Goal: Transaction & Acquisition: Purchase product/service

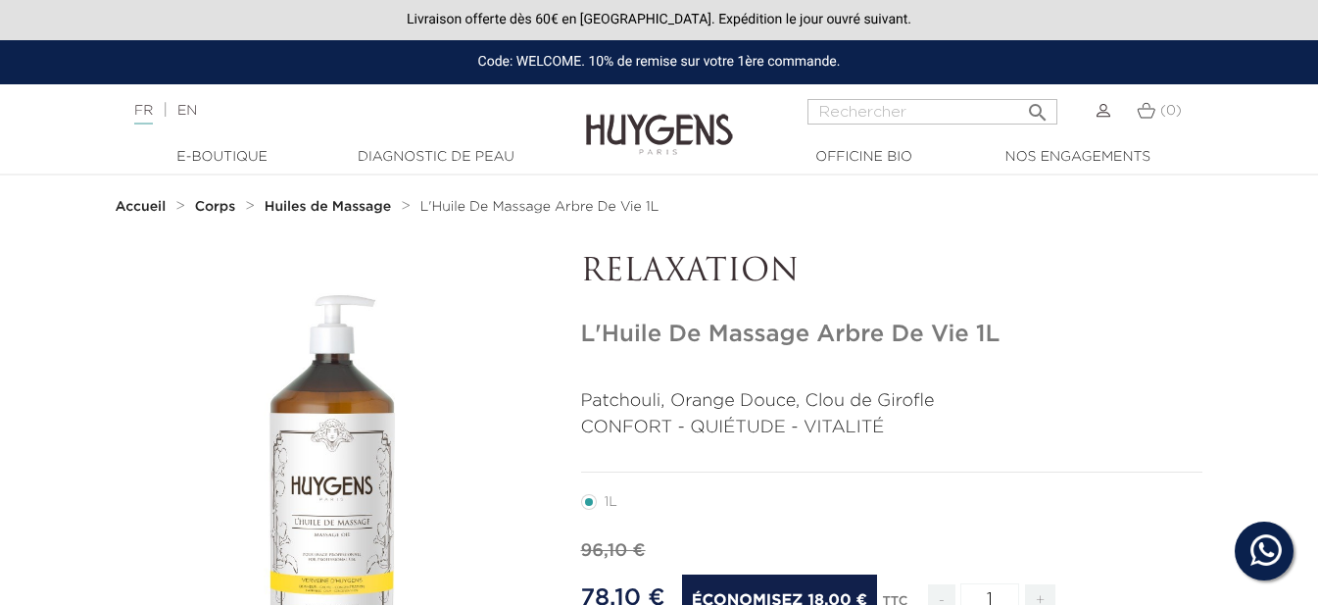
click at [341, 201] on strong "Huiles de Massage" at bounding box center [328, 207] width 126 height 14
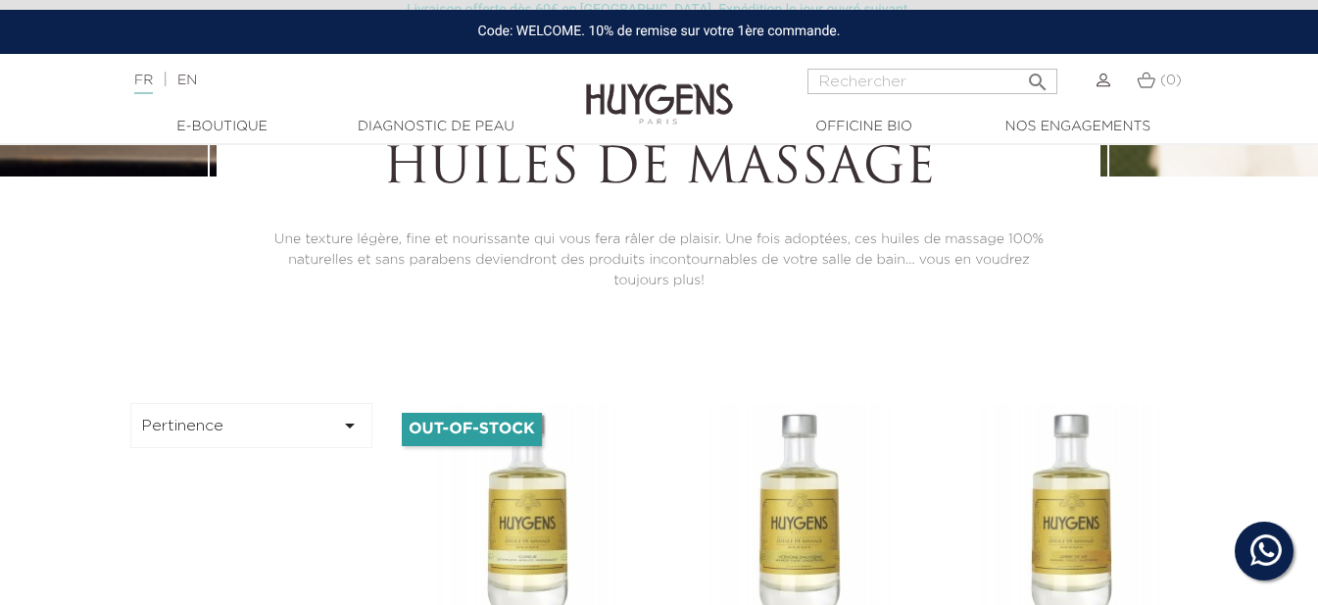
scroll to position [294, 0]
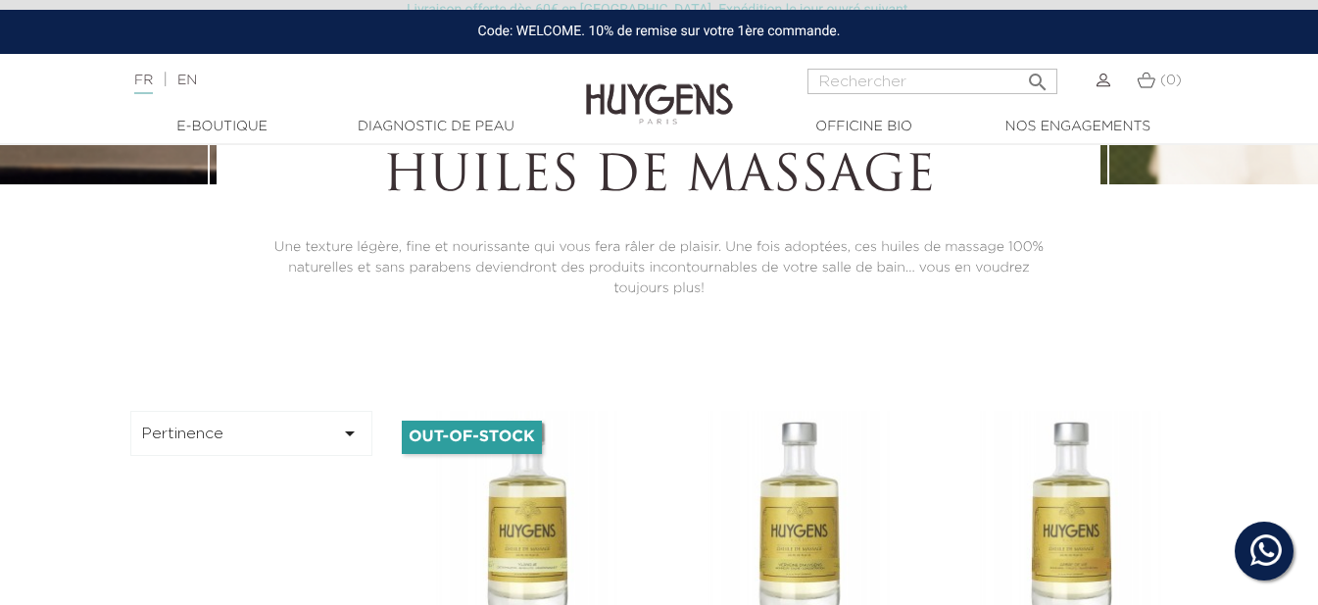
click at [242, 415] on button "Pertinence " at bounding box center [251, 433] width 243 height 45
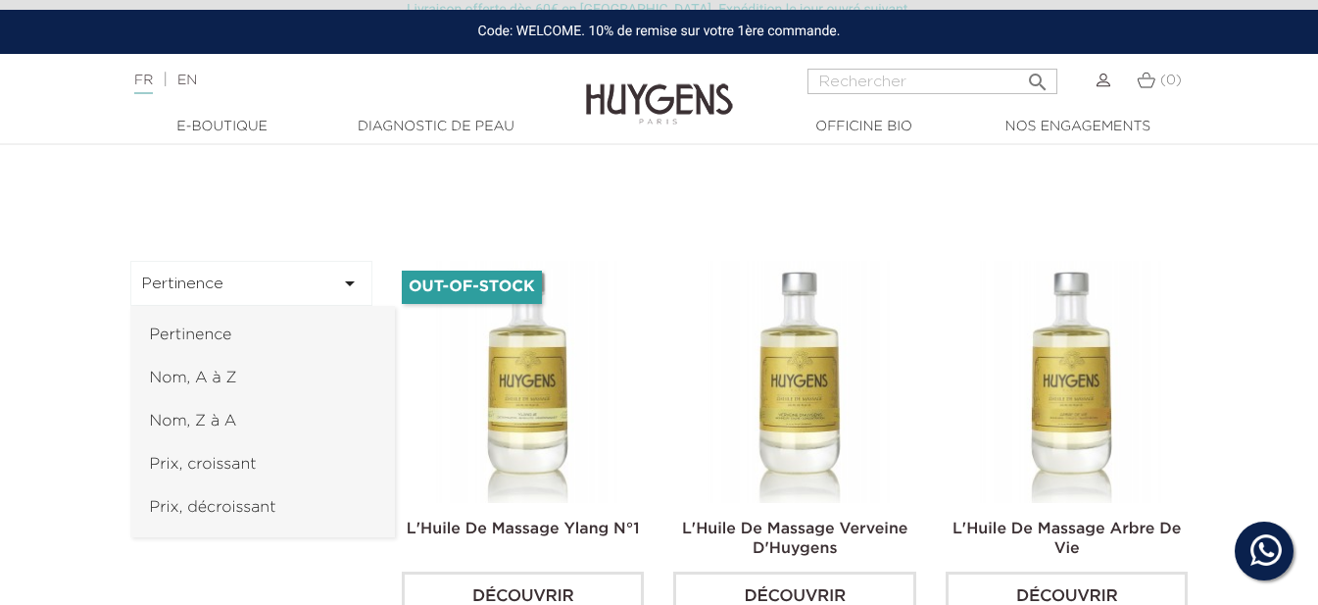
scroll to position [490, 0]
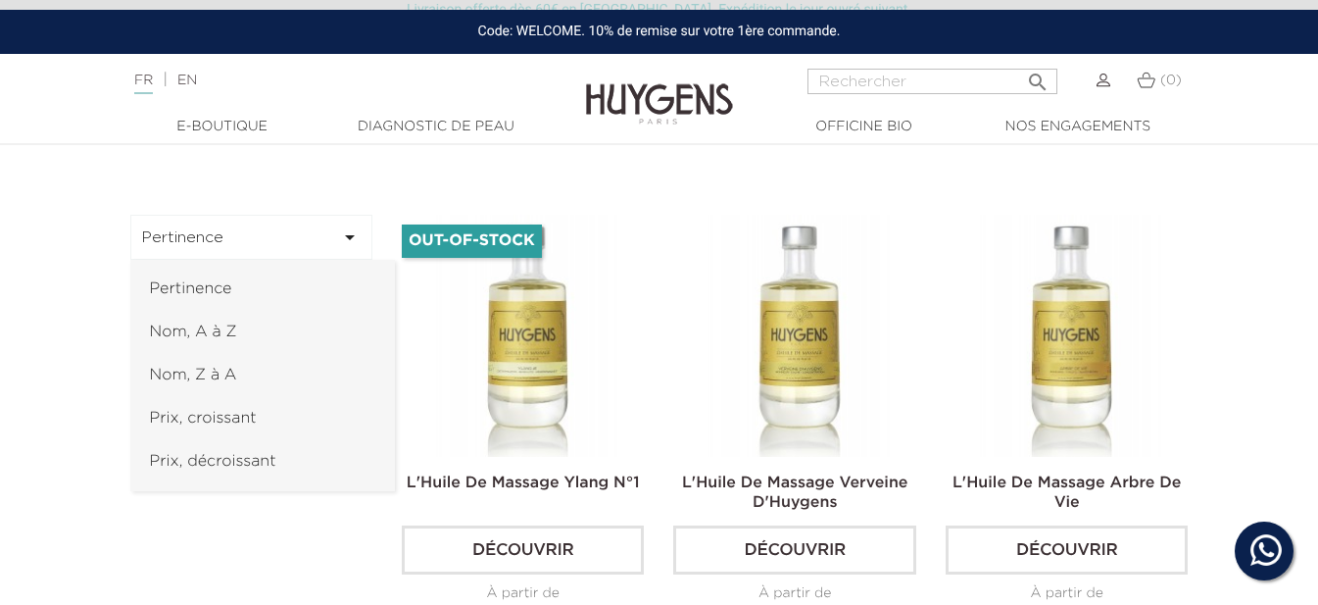
click at [229, 416] on link "Prix, croissant" at bounding box center [262, 418] width 265 height 43
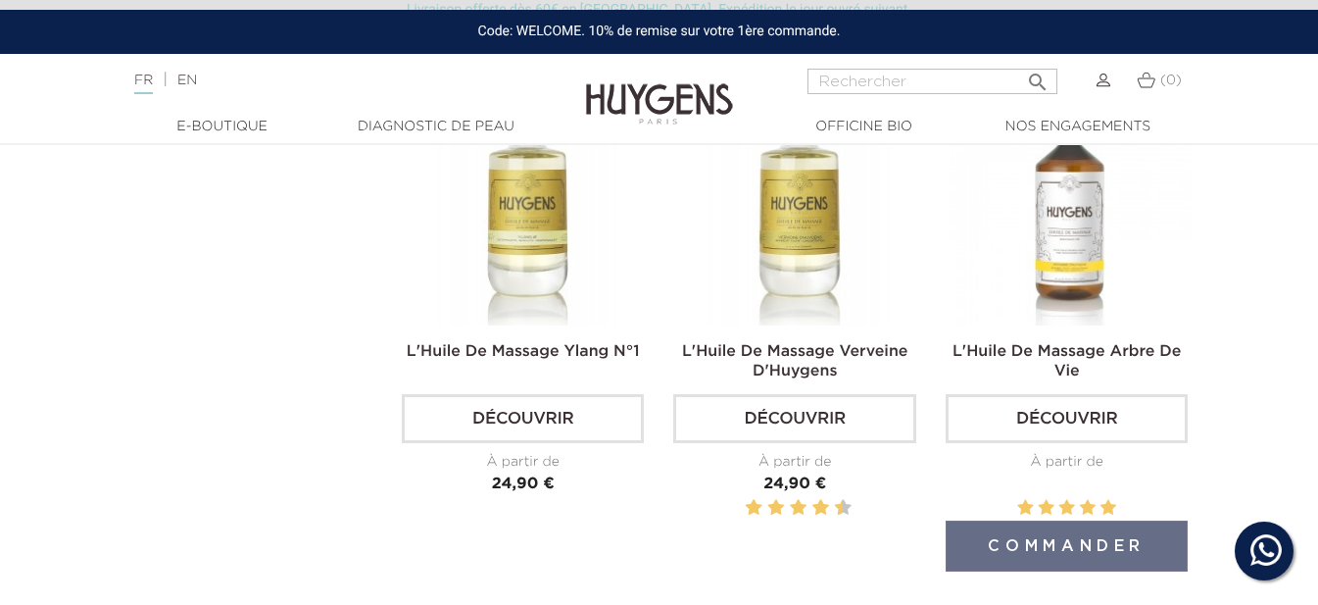
scroll to position [588, 0]
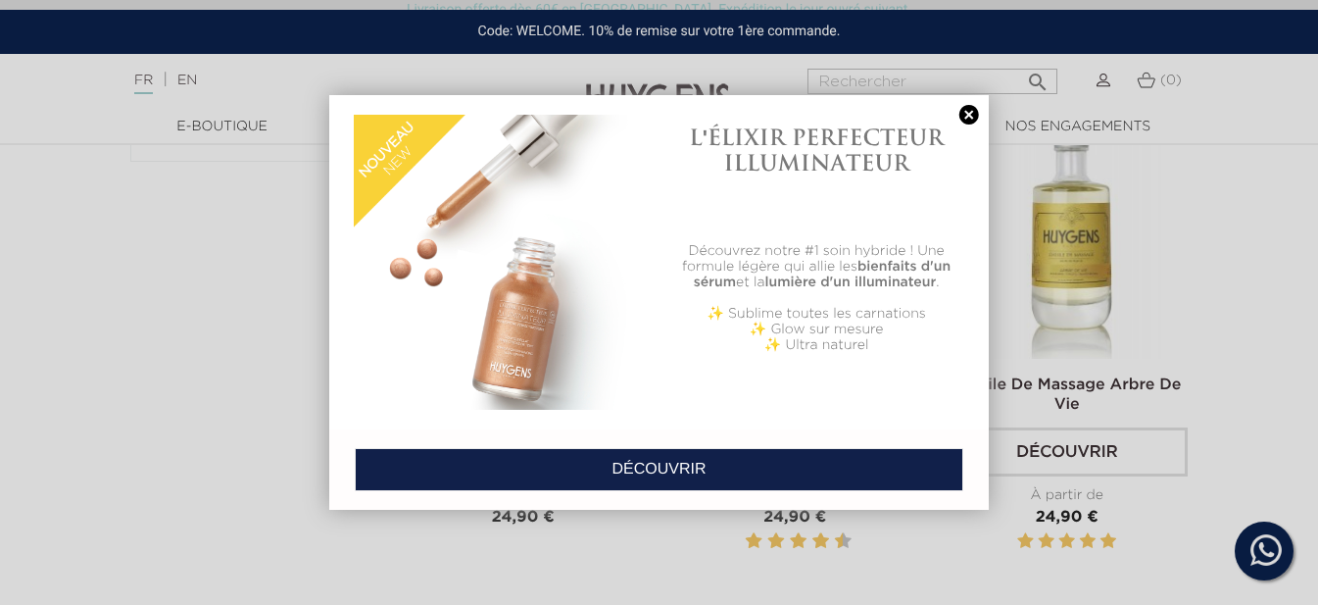
click at [981, 115] on link at bounding box center [968, 115] width 27 height 21
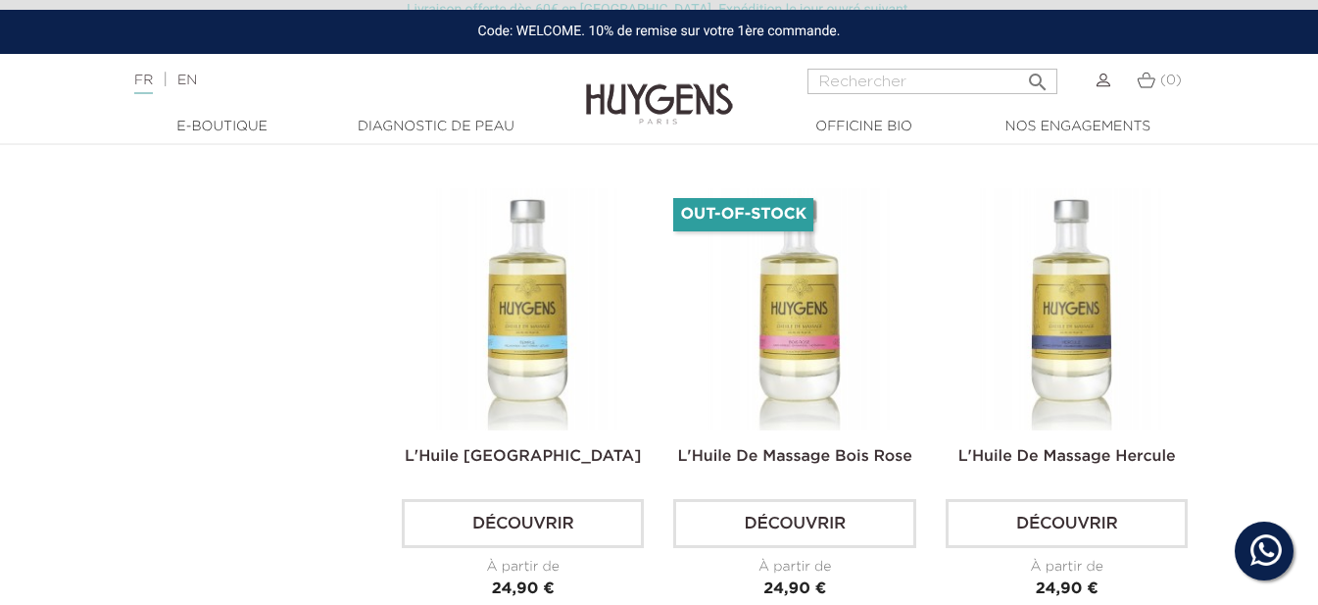
scroll to position [1078, 0]
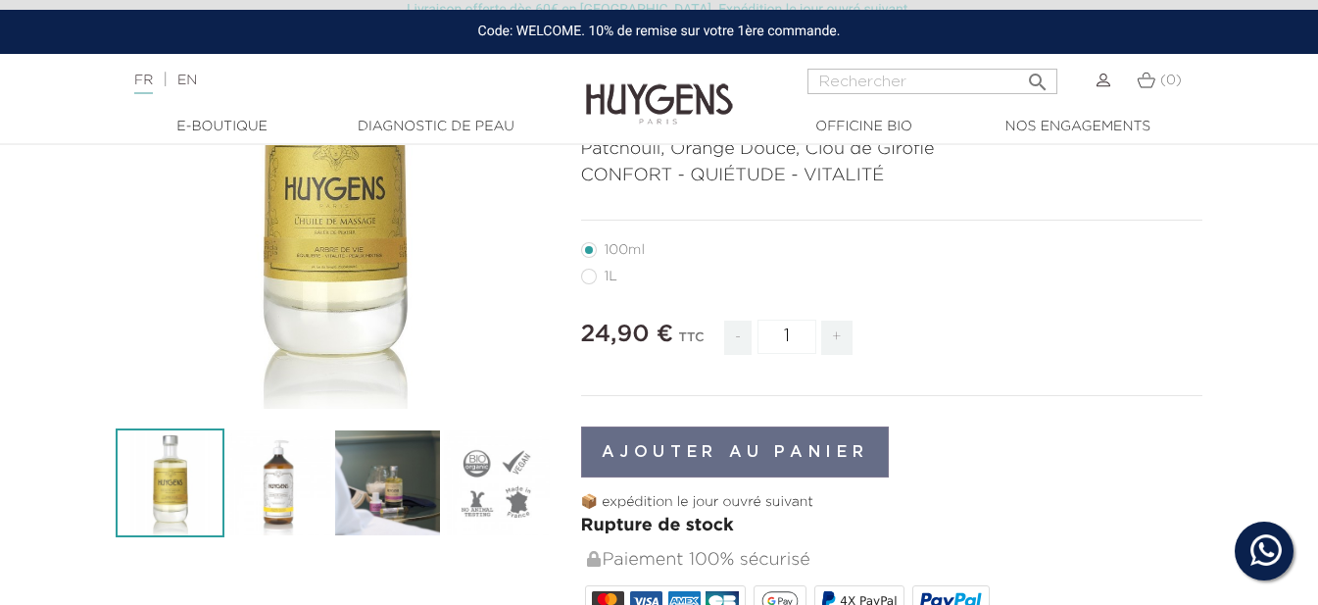
scroll to position [294, 0]
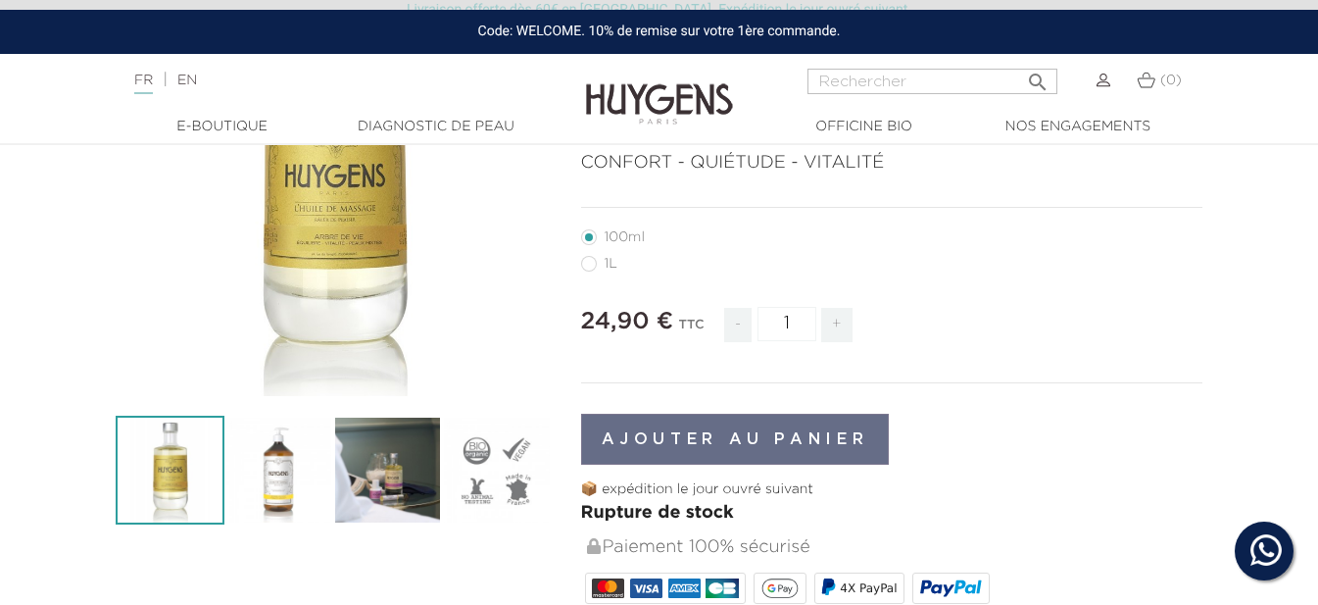
click at [581, 235] on label6"] "100ml" at bounding box center [624, 237] width 87 height 16
click at [591, 266] on label28"] "1L" at bounding box center [611, 264] width 60 height 16
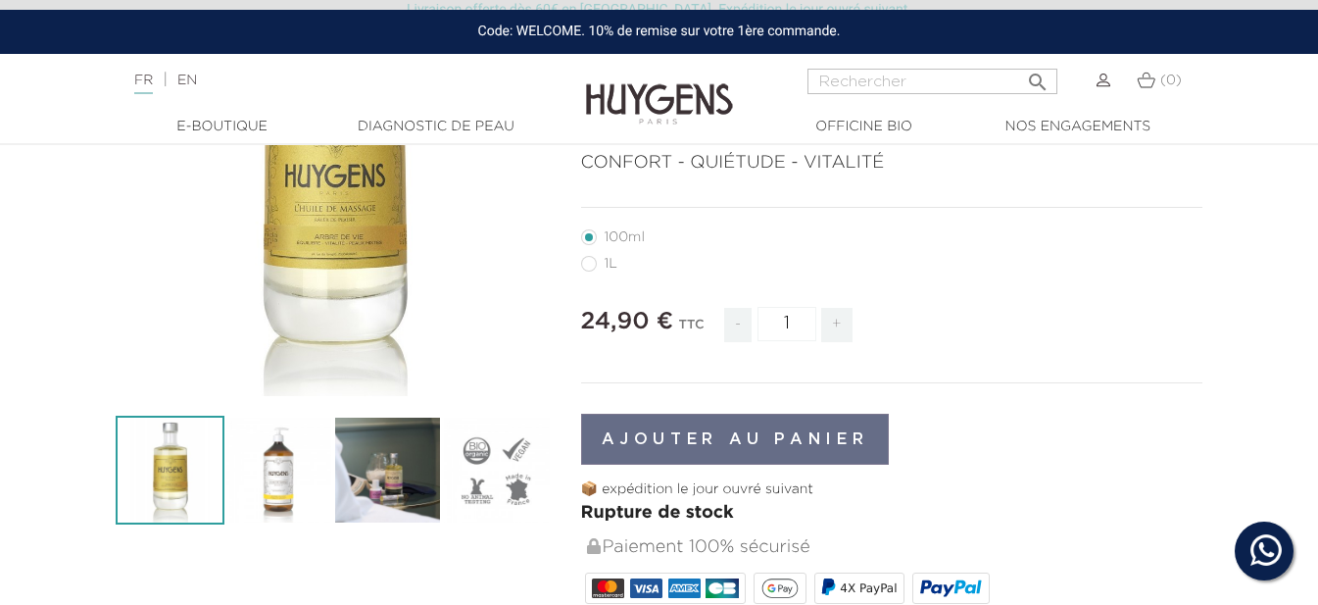
radio input "true"
click at [591, 266] on label28"] "1L" at bounding box center [611, 264] width 60 height 16
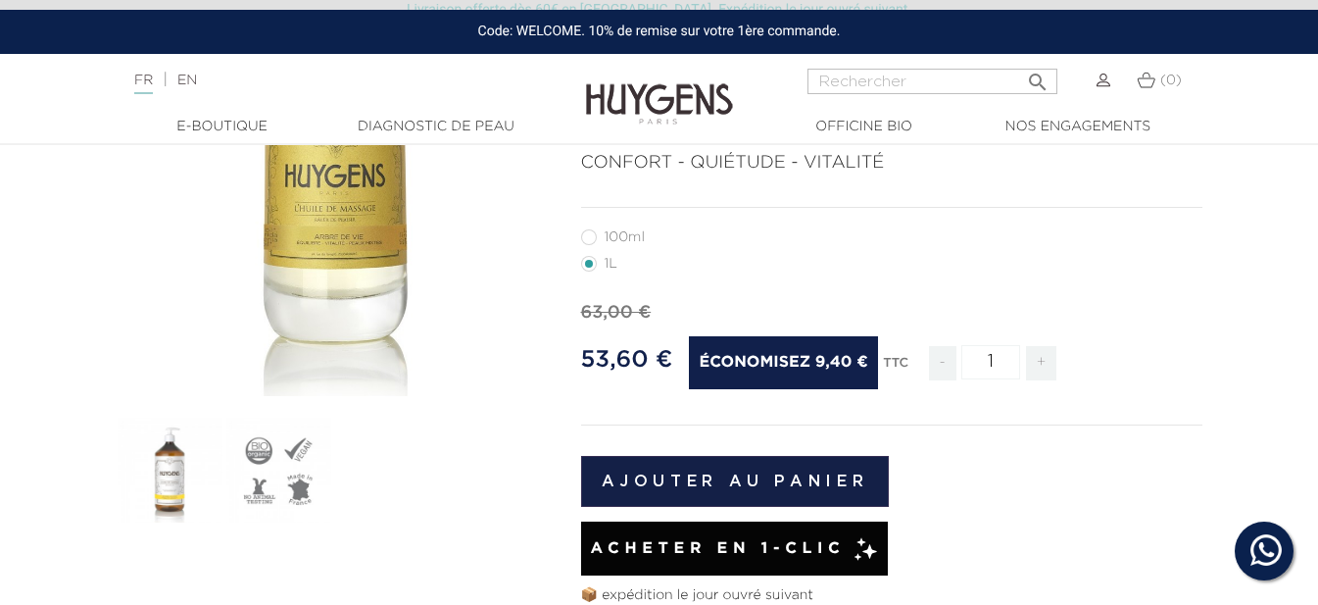
click at [586, 266] on label28"] "1L" at bounding box center [611, 264] width 60 height 16
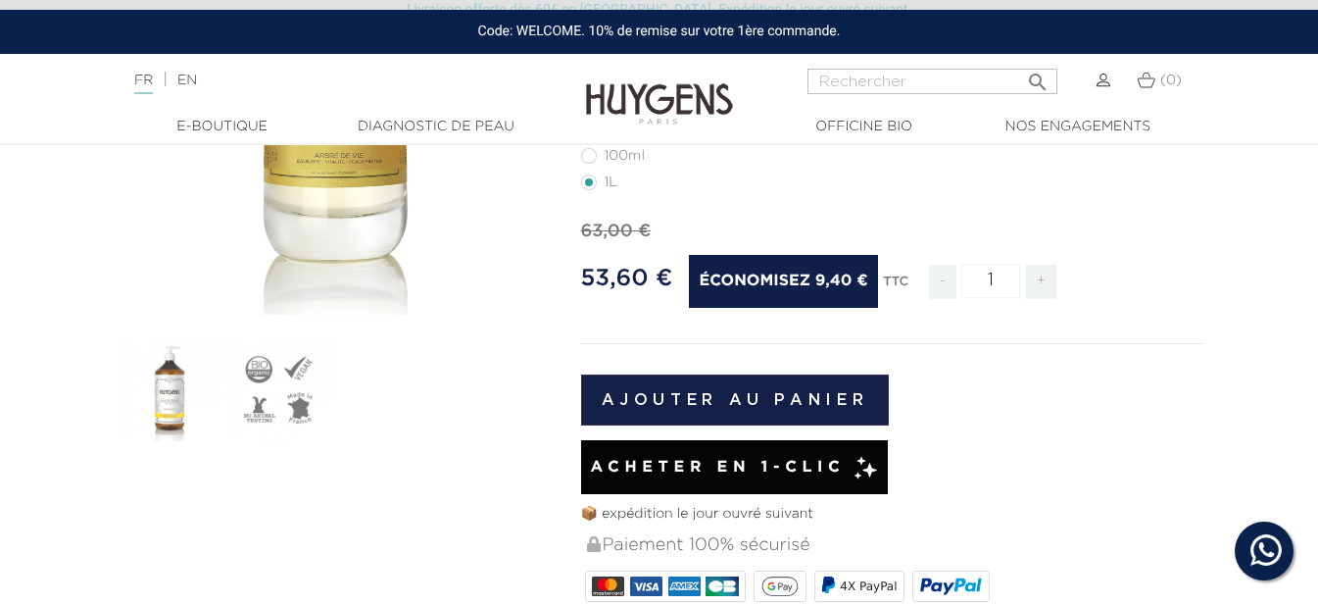
scroll to position [294, 0]
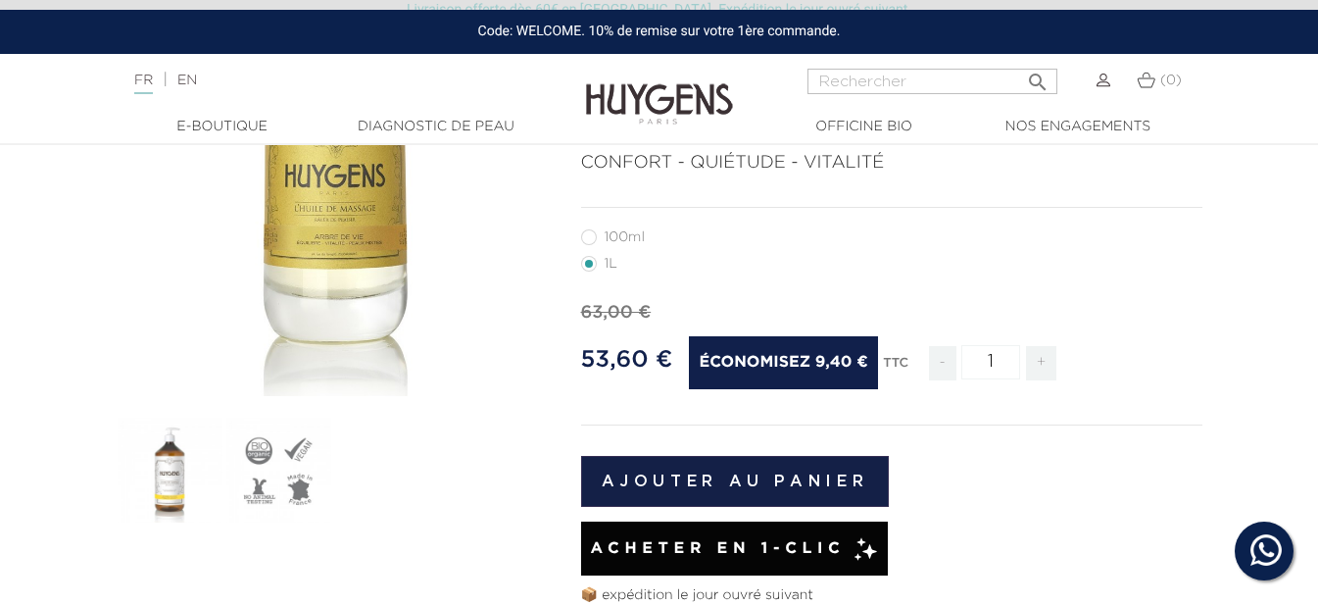
click at [584, 238] on label6"] "100ml" at bounding box center [624, 237] width 87 height 16
radio input "true"
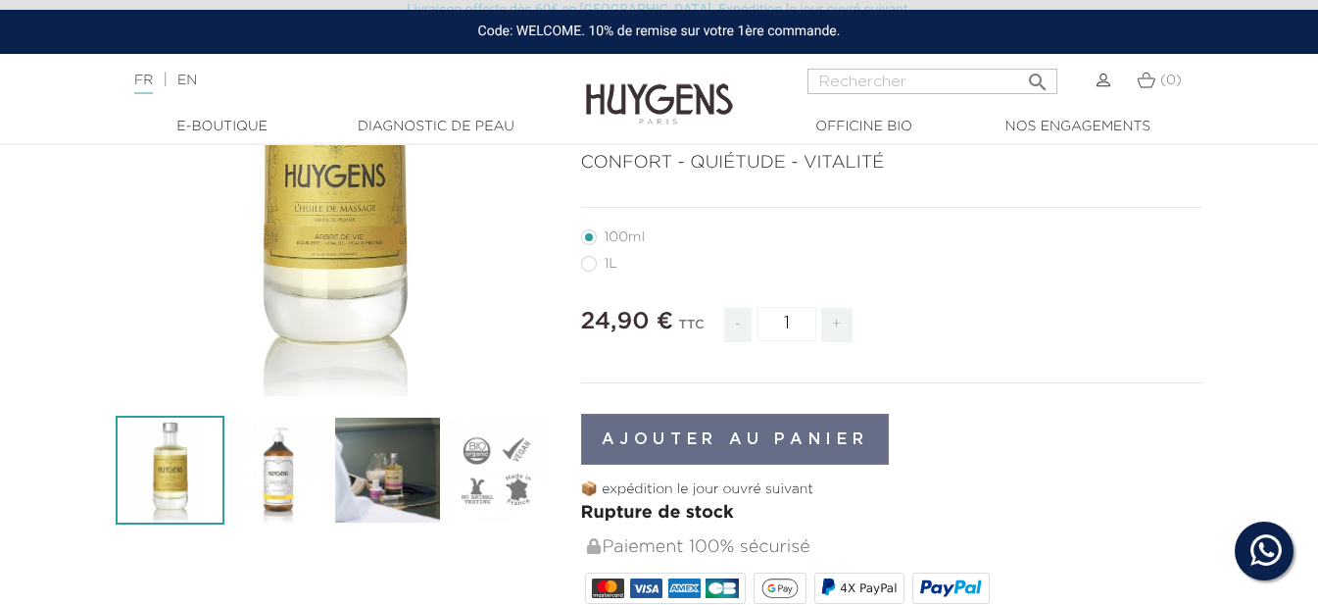
click at [583, 258] on label28"] "1L" at bounding box center [611, 264] width 60 height 16
radio input "true"
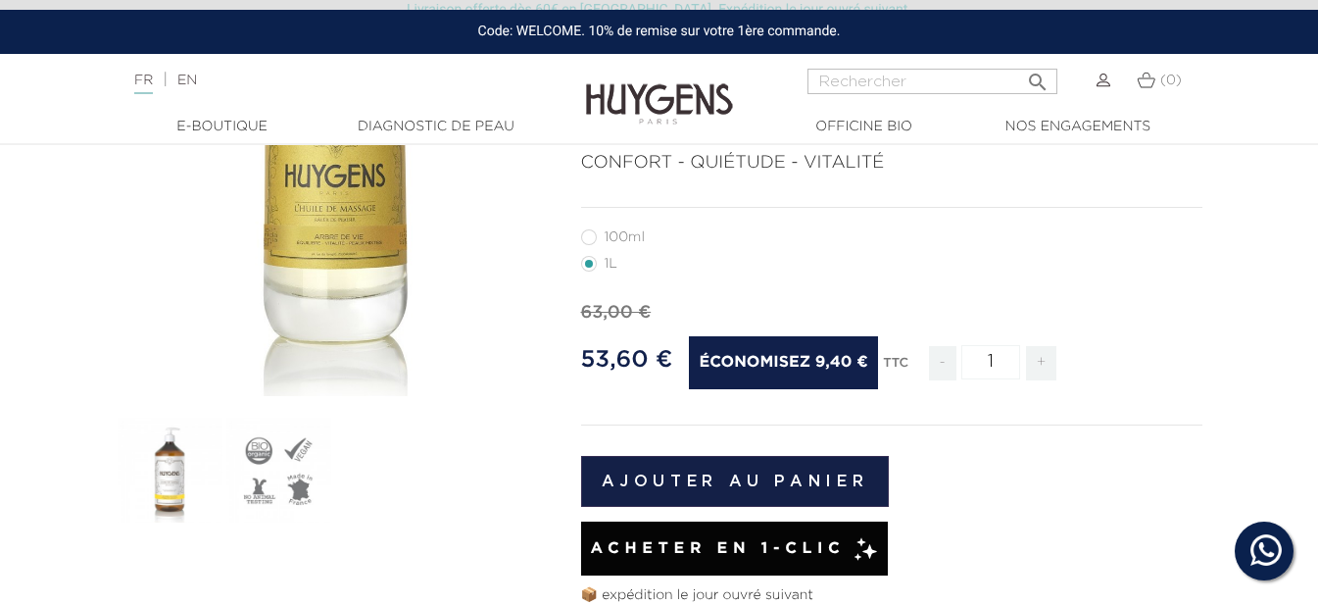
scroll to position [196, 0]
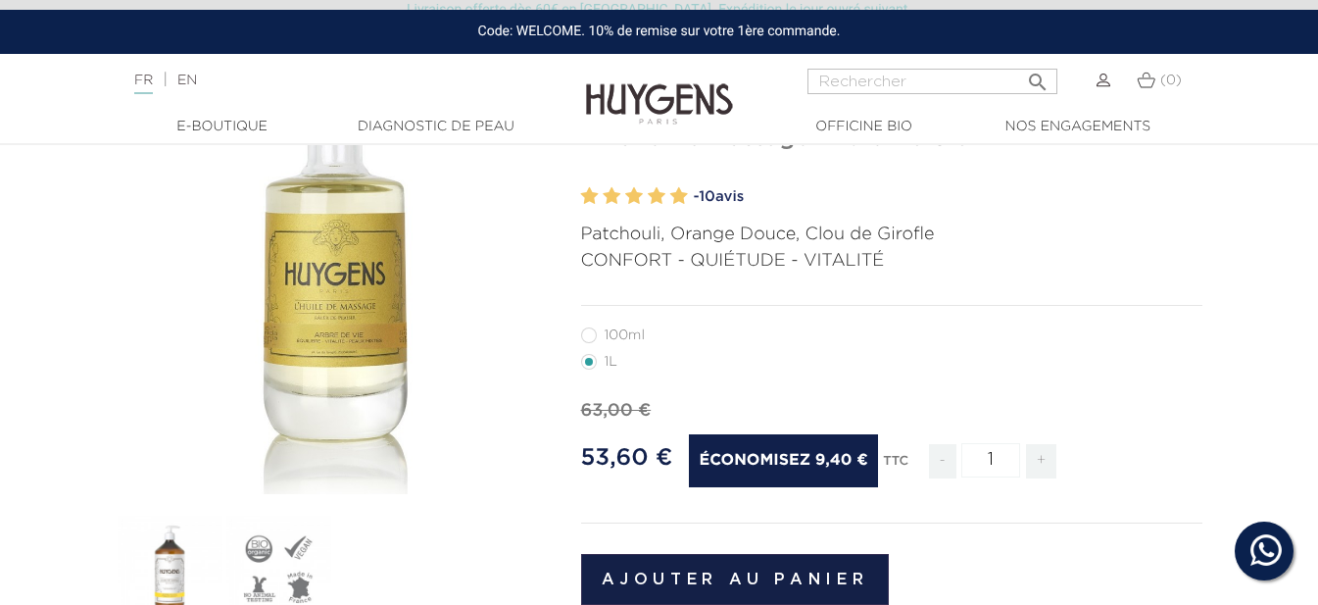
radio input "true"
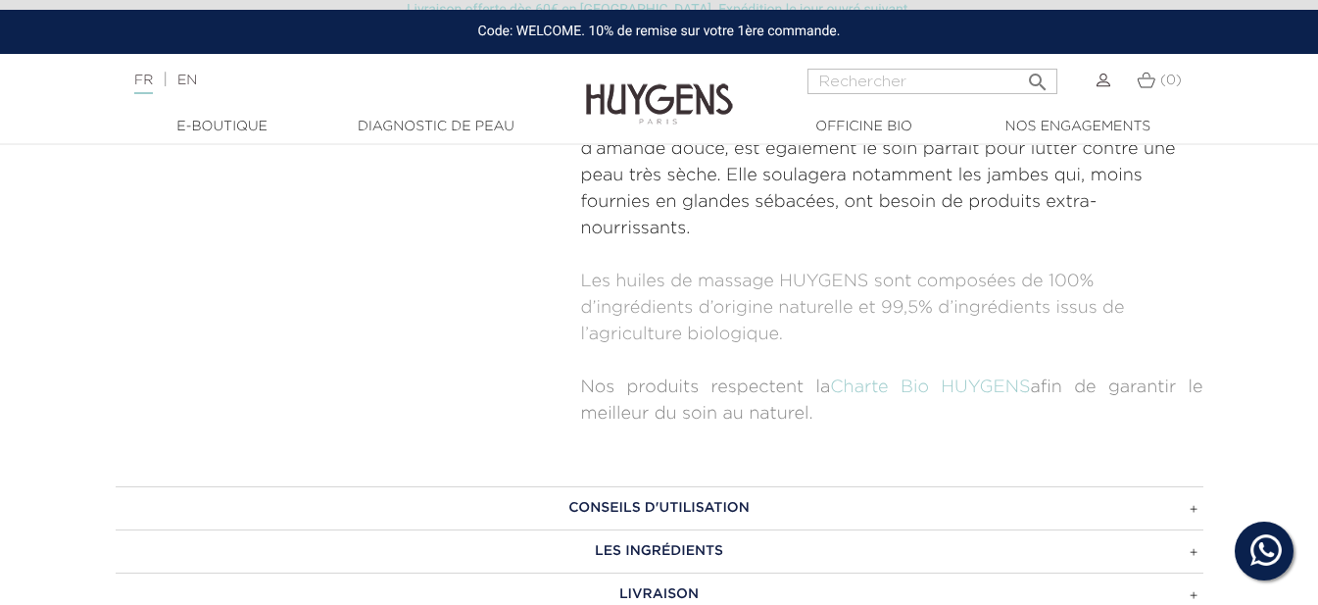
scroll to position [1176, 0]
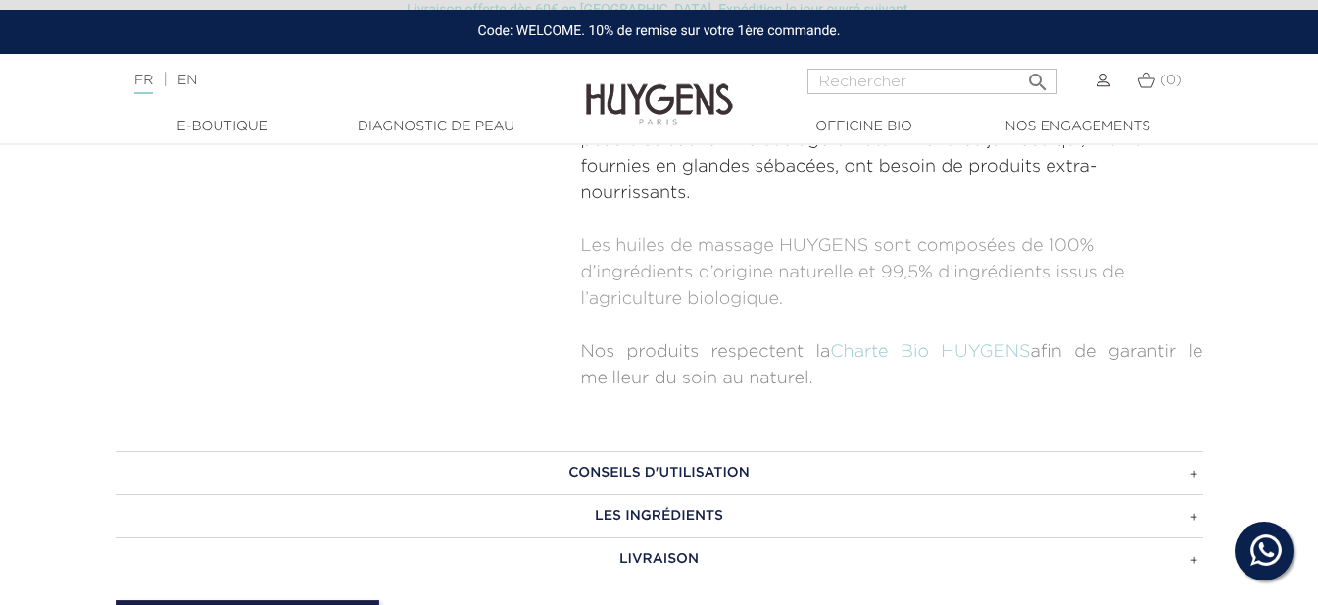
click at [733, 494] on h3 "LES INGRÉDIENTS" at bounding box center [660, 515] width 1088 height 43
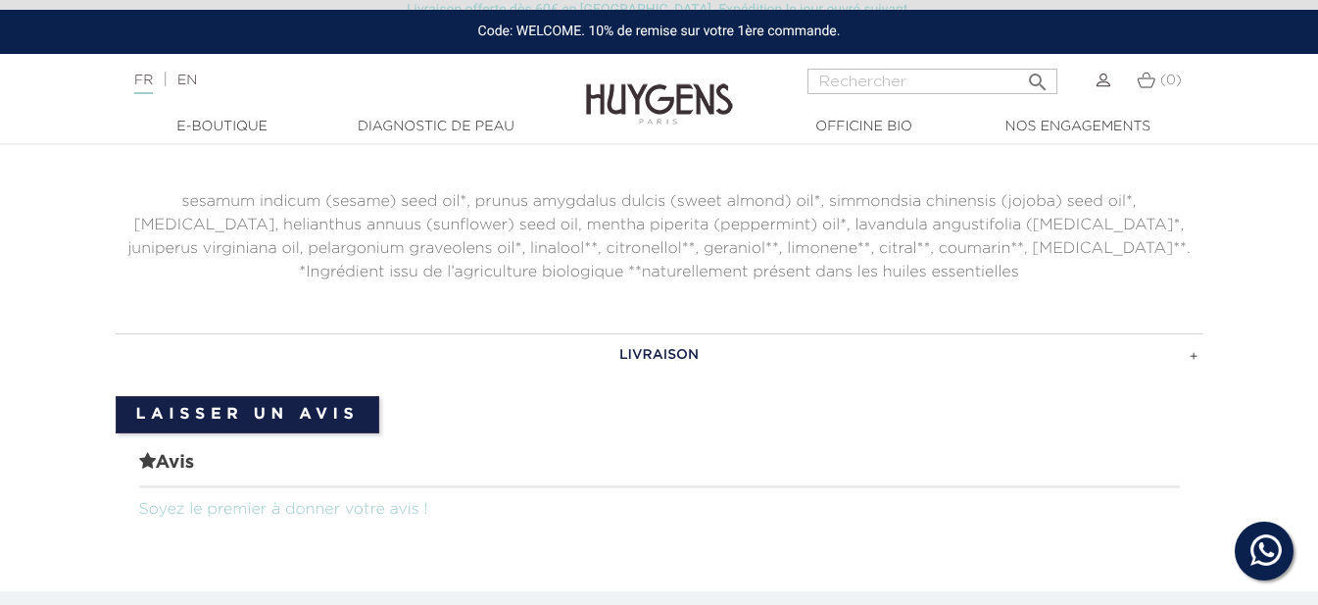
scroll to position [1568, 0]
